Goal: Information Seeking & Learning: Learn about a topic

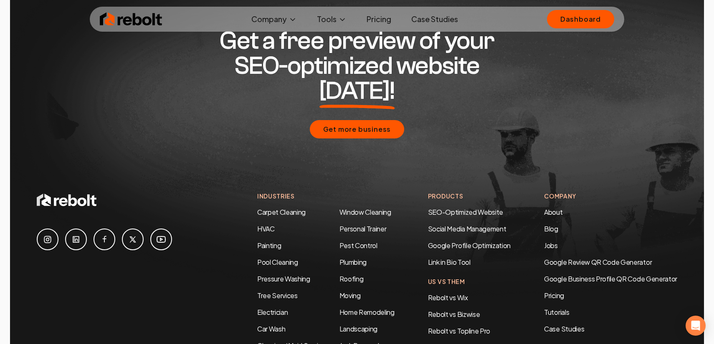
scroll to position [3923, 0]
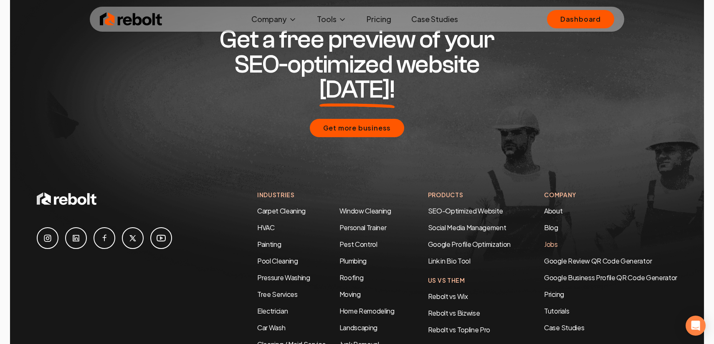
click at [549, 240] on link "Jobs" at bounding box center [551, 244] width 14 height 9
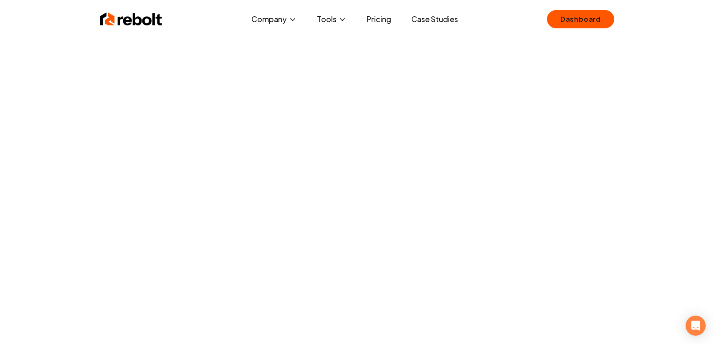
scroll to position [41, 0]
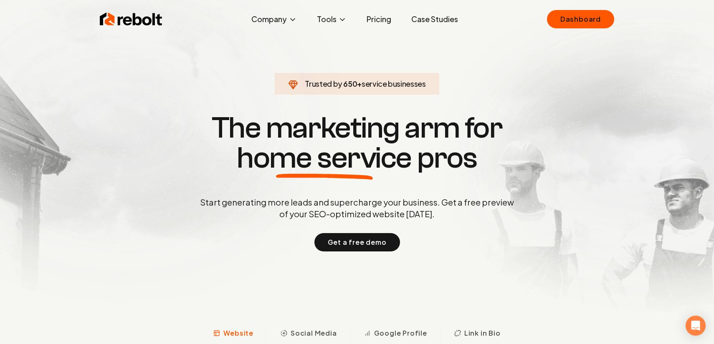
click at [435, 18] on link "Case Studies" at bounding box center [434, 19] width 60 height 17
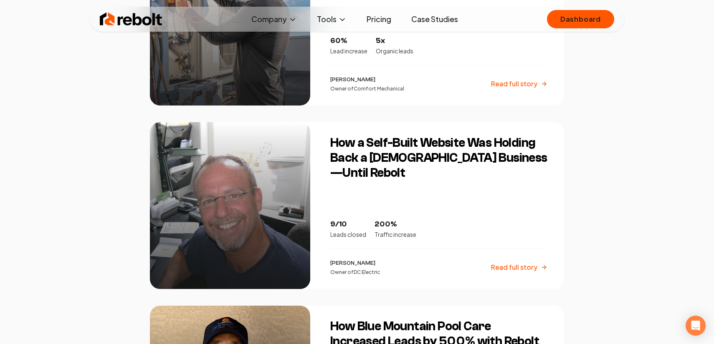
scroll to position [816, 0]
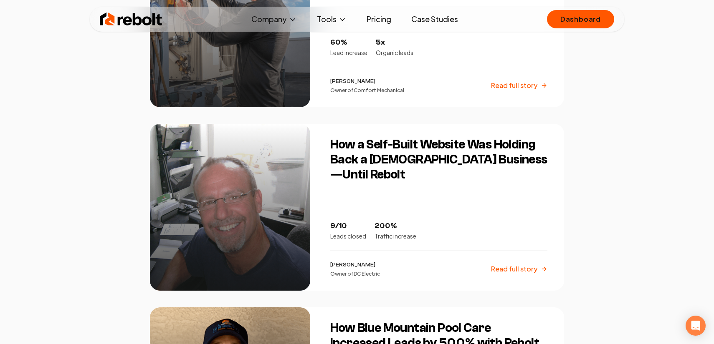
click at [328, 203] on div "How a Self-Built Website Was Holding Back a [DEMOGRAPHIC_DATA] Business—Until R…" at bounding box center [442, 207] width 244 height 167
